Goal: Find specific page/section: Locate a particular part of the current website

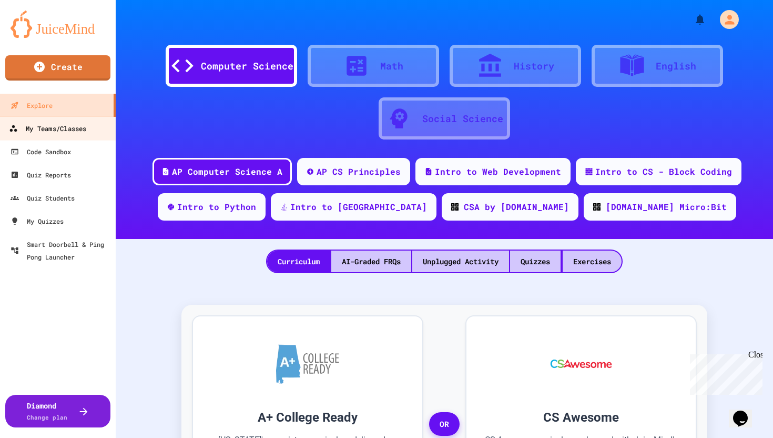
click at [56, 133] on div "My Teams/Classes" at bounding box center [47, 128] width 77 height 13
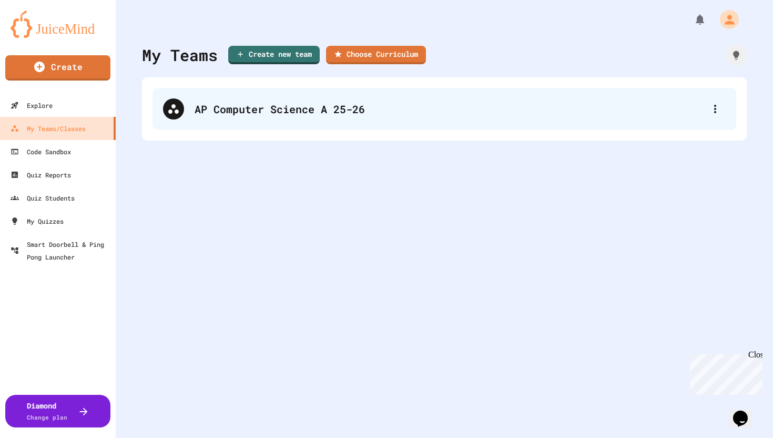
click at [251, 114] on div "AP Computer Science A 25-26" at bounding box center [450, 109] width 510 height 16
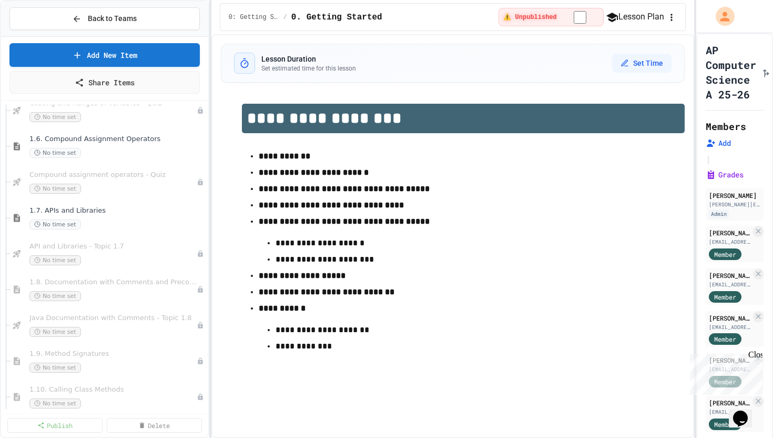
scroll to position [342, 0]
